Goal: Information Seeking & Learning: Learn about a topic

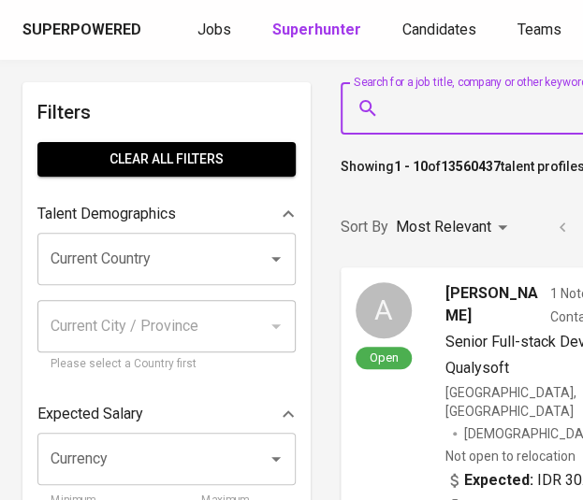
click at [408, 124] on input "Search for a job title, company or other keywords" at bounding box center [519, 109] width 266 height 36
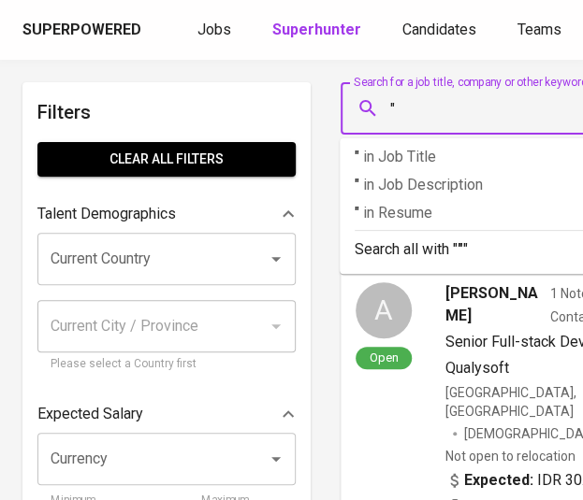
paste input "[PERSON_NAME] mulya agung"
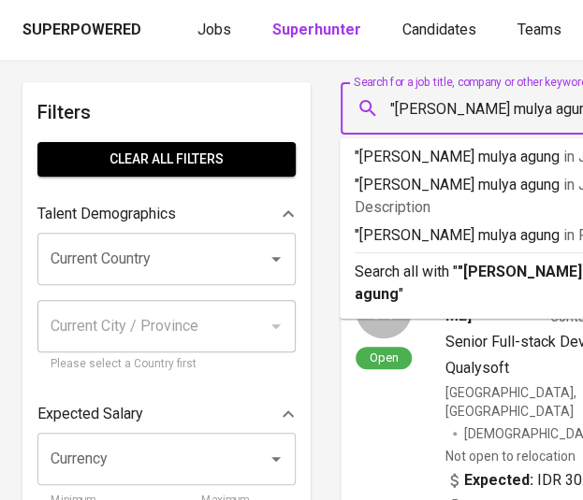
type input ""[PERSON_NAME] mulya agung""
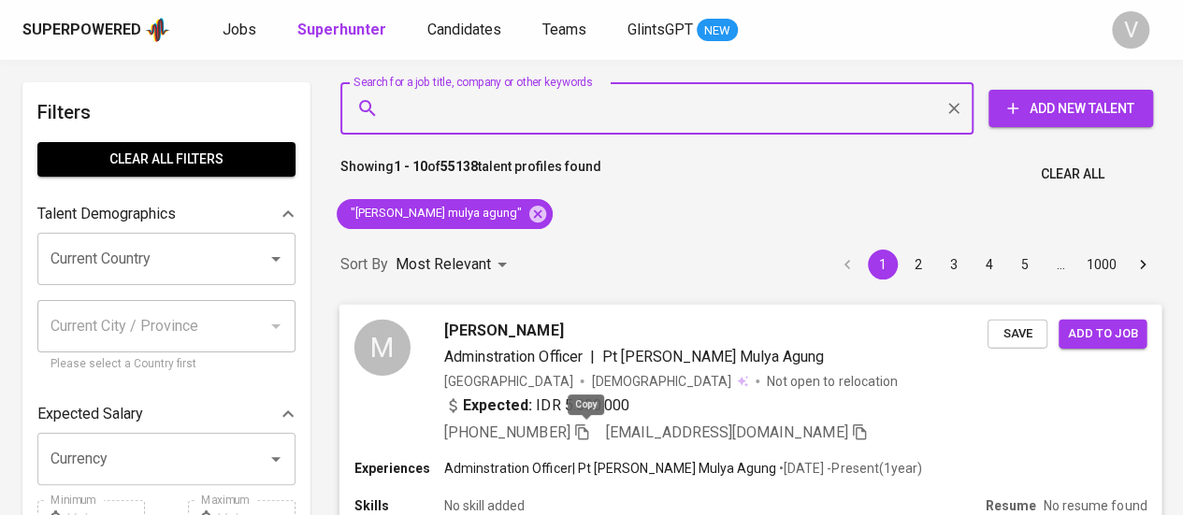
click at [582, 427] on icon "button" at bounding box center [581, 432] width 13 height 16
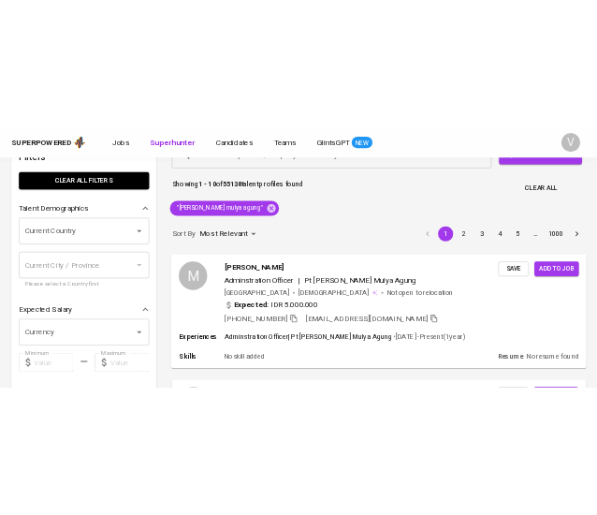
scroll to position [56, 0]
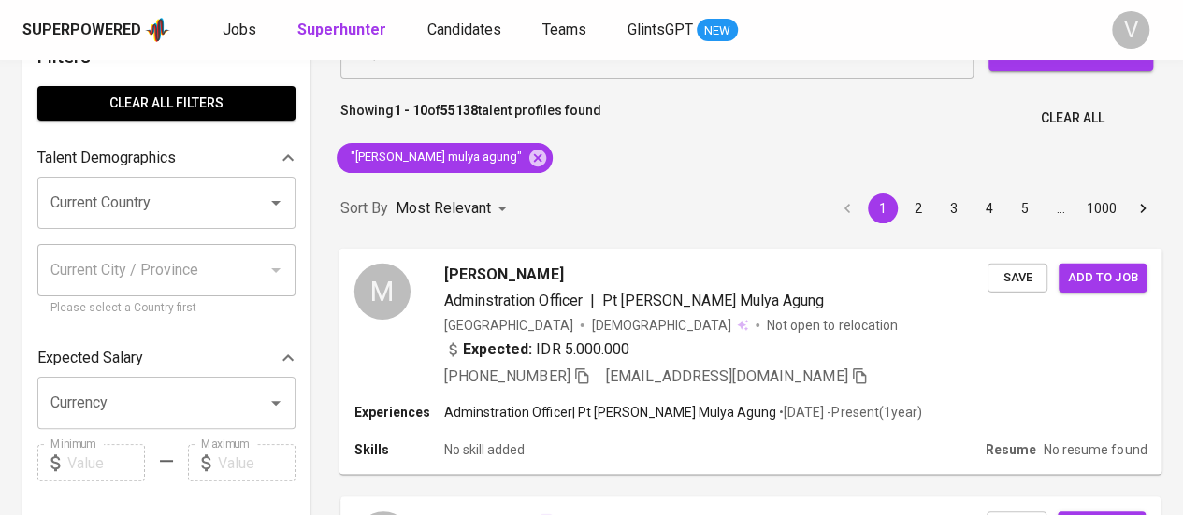
click at [582, 428] on div "Experiences Adminstration Officer | Pt [PERSON_NAME] • [DATE] - Present ( 1 yea…" at bounding box center [751, 438] width 823 height 71
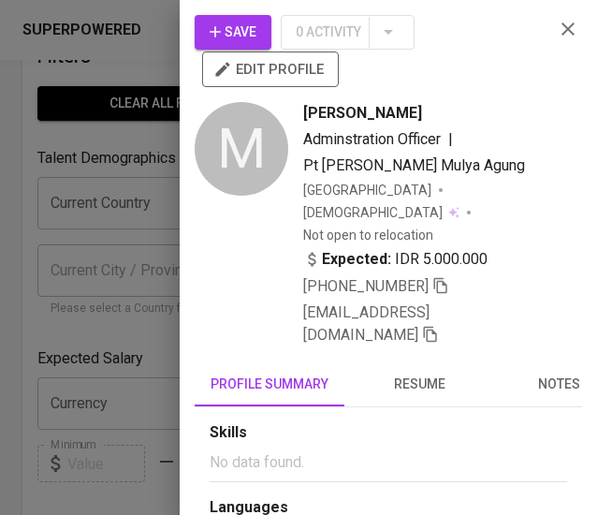
click at [561, 33] on icon "button" at bounding box center [568, 29] width 22 height 22
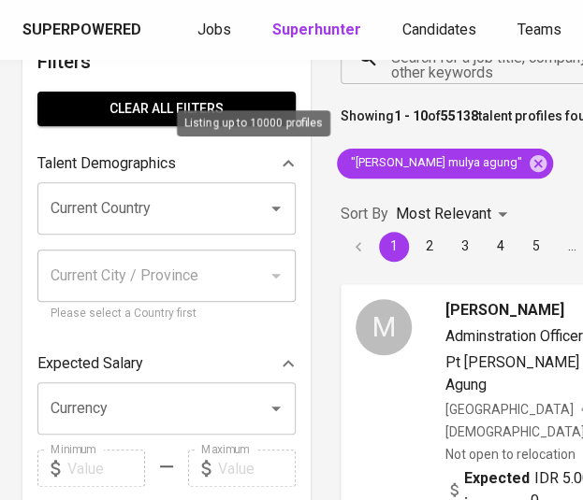
scroll to position [0, 0]
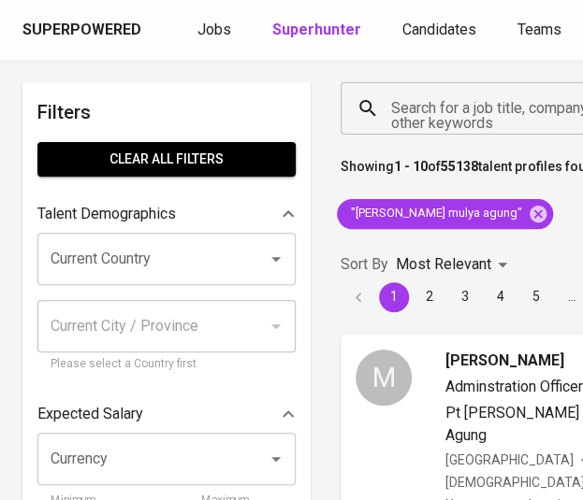
click at [495, 111] on input "Search for a job title, company or other keywords" at bounding box center [479, 109] width 187 height 36
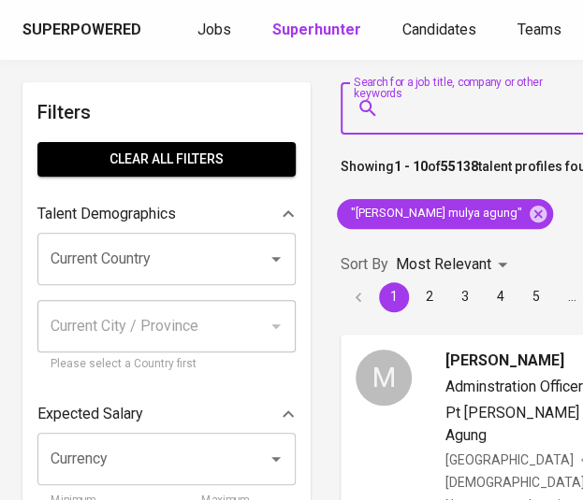
click at [495, 111] on input "Search for a job title, company or other keywords" at bounding box center [479, 109] width 187 height 36
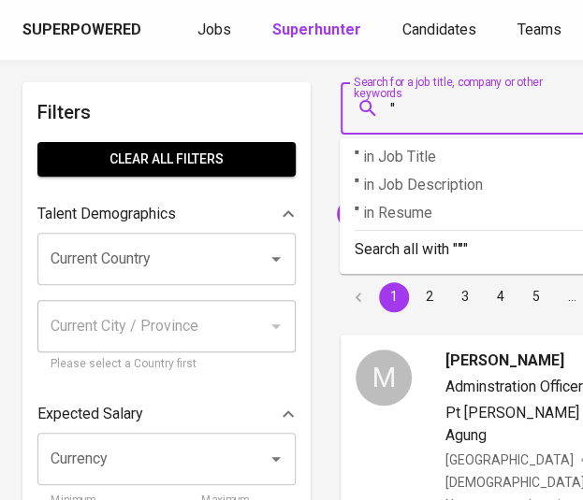
paste input "PT Pancar [PERSON_NAME]"
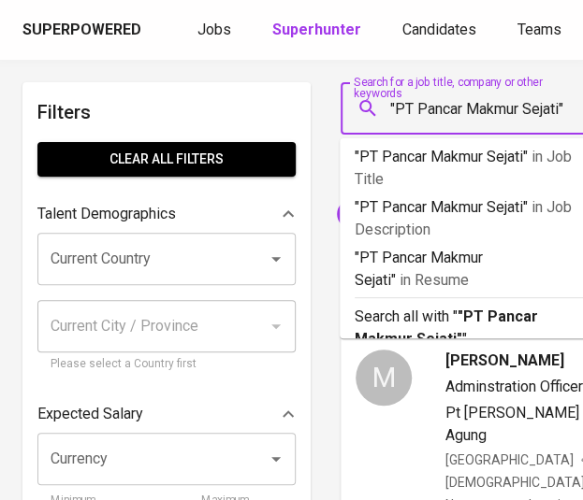
click at [415, 108] on input ""PT Pancar Makmur Sejati"" at bounding box center [479, 109] width 187 height 36
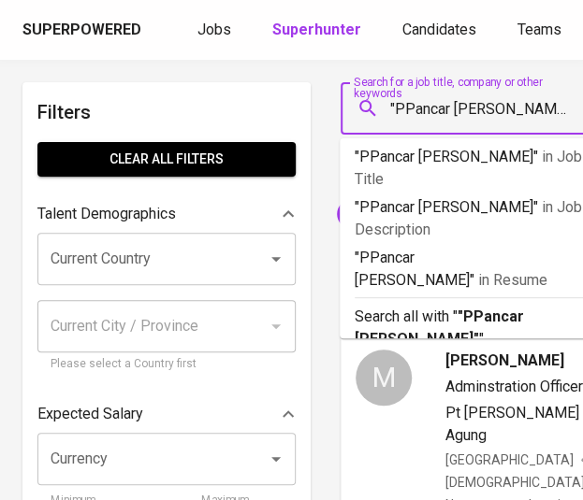
type input ""Pancar [PERSON_NAME]""
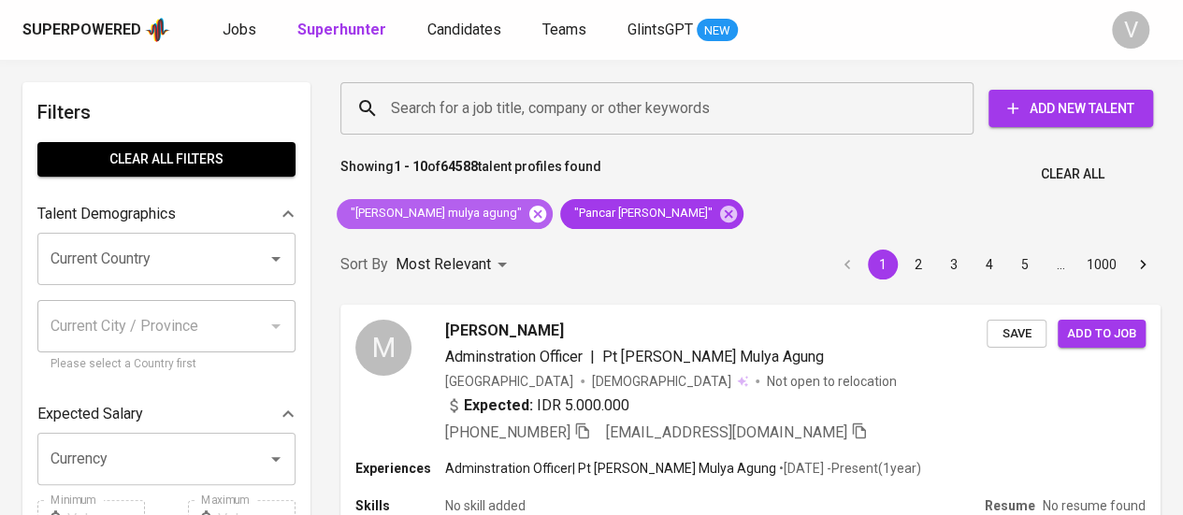
click at [530, 210] on icon at bounding box center [538, 213] width 17 height 17
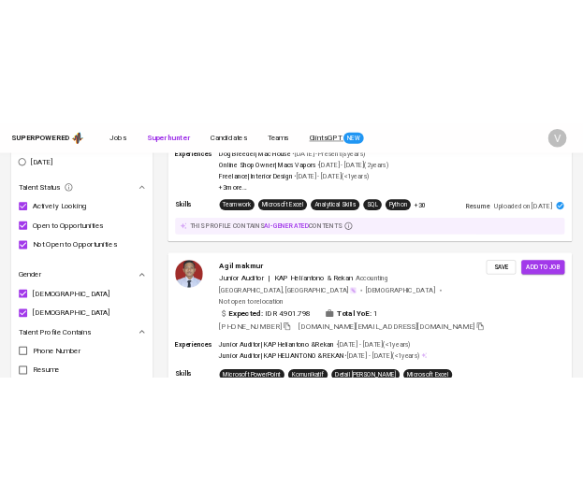
scroll to position [995, 0]
